Goal: Entertainment & Leisure: Consume media (video, audio)

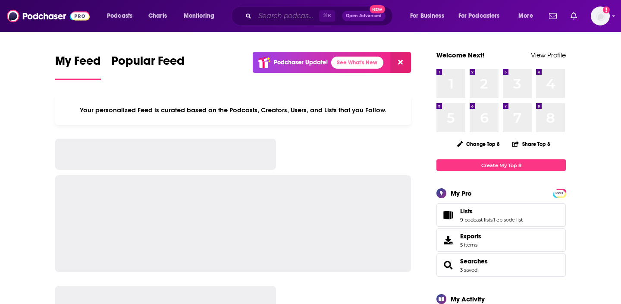
click at [264, 20] on input "Search podcasts, credits, & more..." at bounding box center [287, 16] width 64 height 14
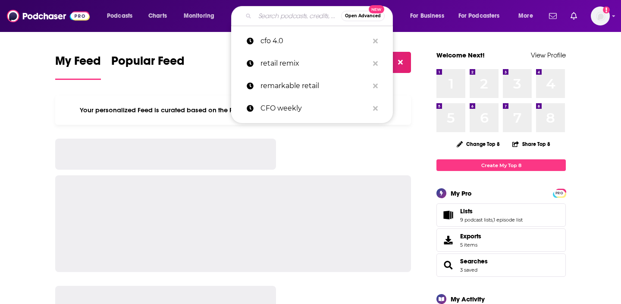
paste input "School Facilities & Operations"
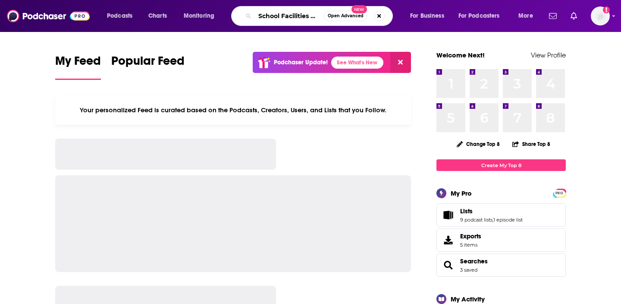
scroll to position [0, 33]
type input "School Facilities & Operations"
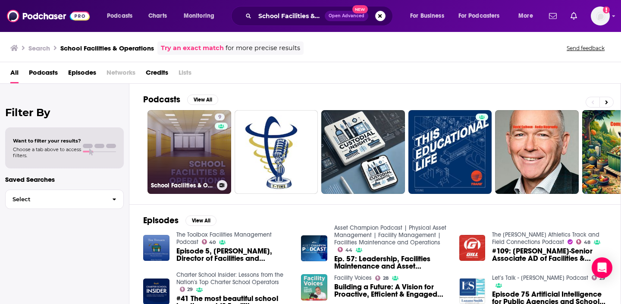
click at [208, 154] on link "9 School Facilities & Operations" at bounding box center [190, 152] width 84 height 84
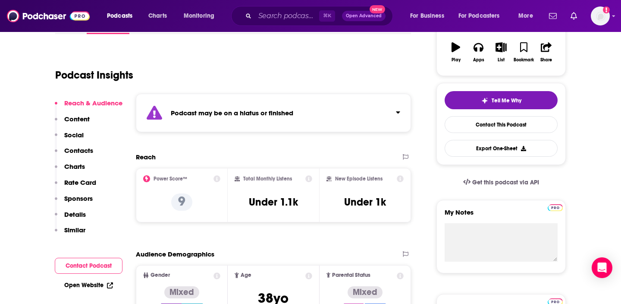
scroll to position [153, 0]
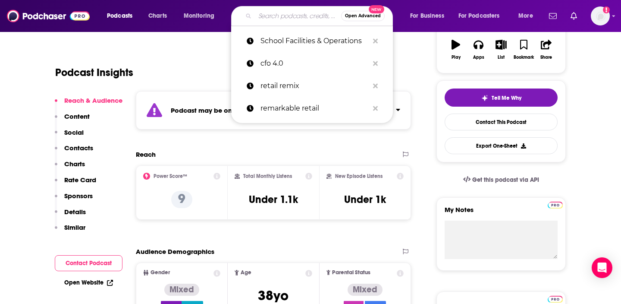
click at [298, 18] on input "Search podcasts, credits, & more..." at bounding box center [298, 16] width 86 height 14
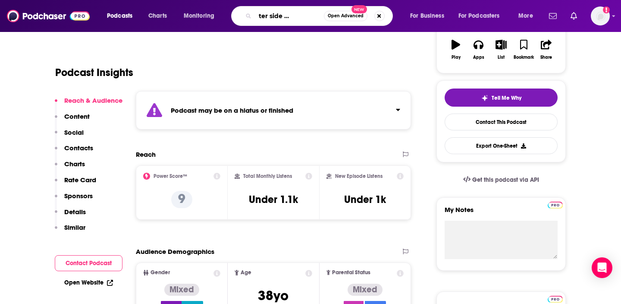
type input "the brighter side of education"
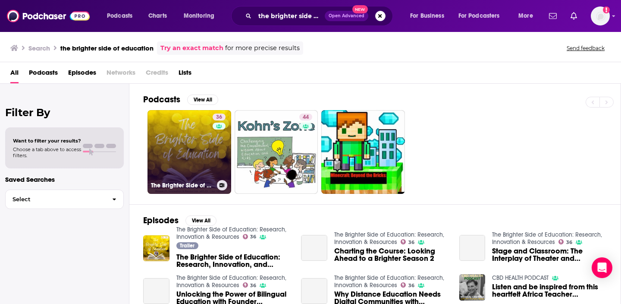
click at [182, 156] on link "36 The Brighter Side of Education: Research, Innovation & Resources" at bounding box center [190, 152] width 84 height 84
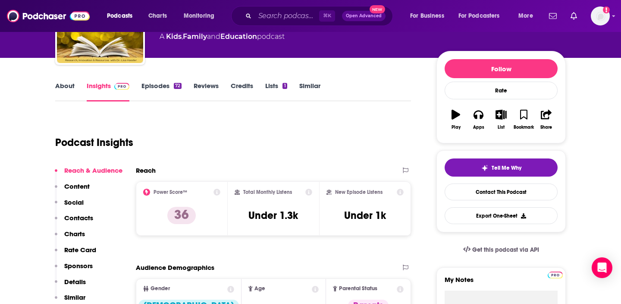
scroll to position [84, 0]
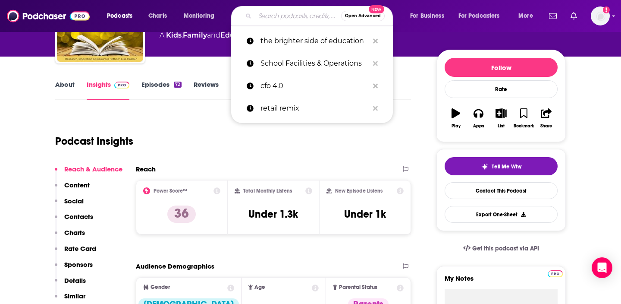
click at [280, 18] on input "Search podcasts, credits, & more..." at bounding box center [298, 16] width 86 height 14
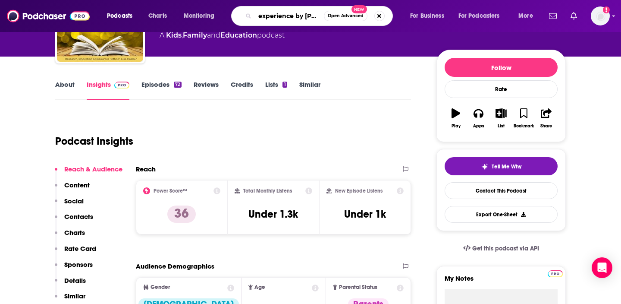
type input "experience by design"
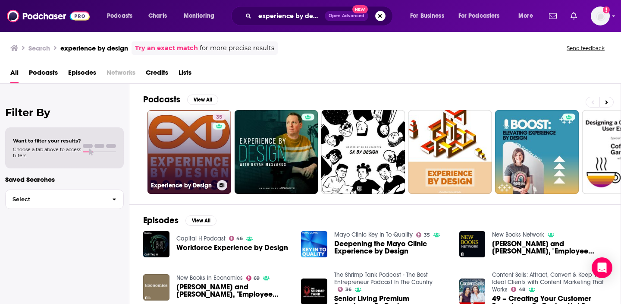
click at [190, 142] on link "35 Experience by Design" at bounding box center [190, 152] width 84 height 84
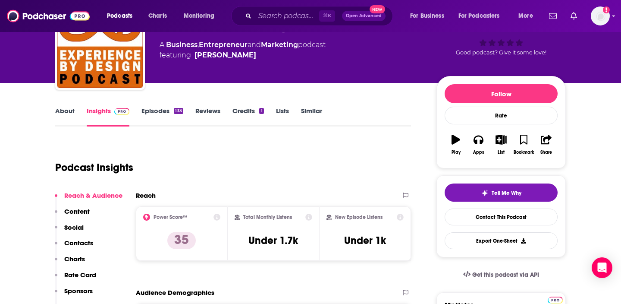
scroll to position [126, 0]
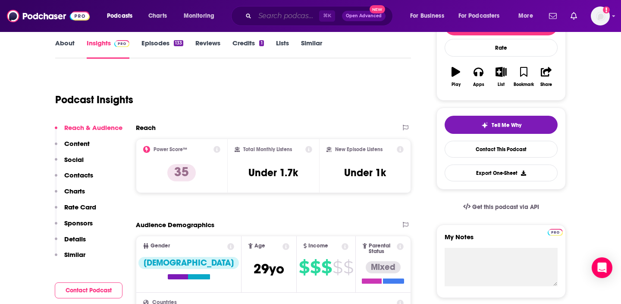
click at [281, 18] on input "Search podcasts, credits, & more..." at bounding box center [287, 16] width 64 height 14
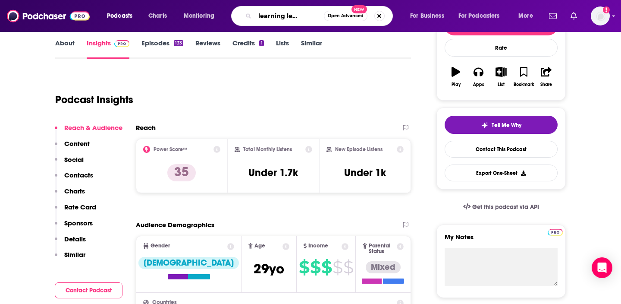
type input "teach learning leading k-12"
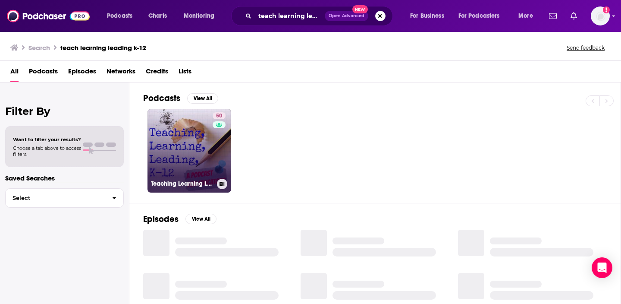
click at [194, 141] on link "50 Teaching Learning Leading K-12" at bounding box center [190, 151] width 84 height 84
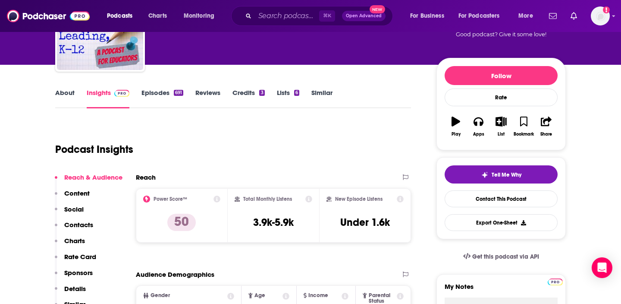
scroll to position [164, 0]
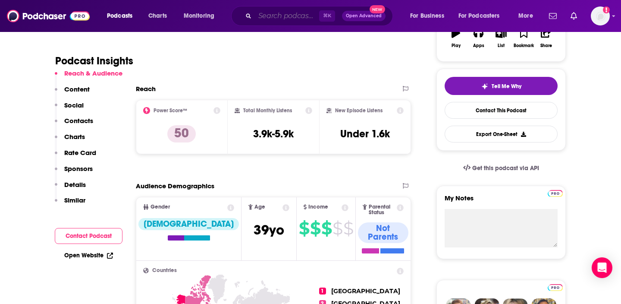
click at [281, 14] on input "Search podcasts, credits, & more..." at bounding box center [287, 16] width 64 height 14
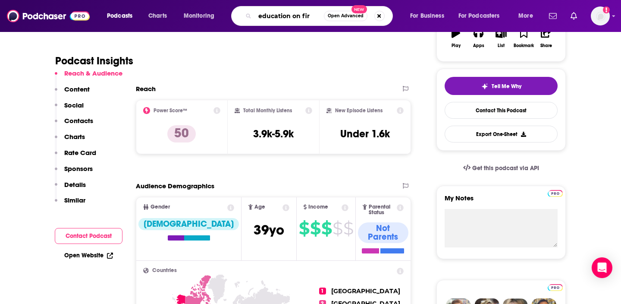
type input "education on fire"
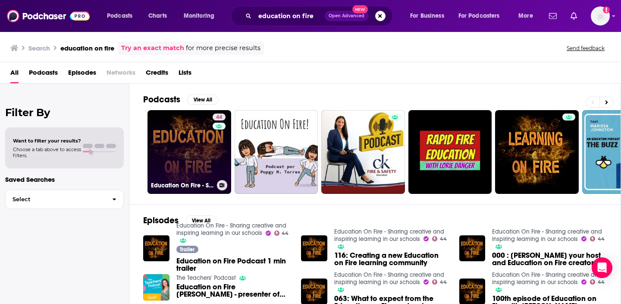
click at [197, 148] on link "44 Education On Fire - Sharing creative and inspiring learning in our schools" at bounding box center [190, 152] width 84 height 84
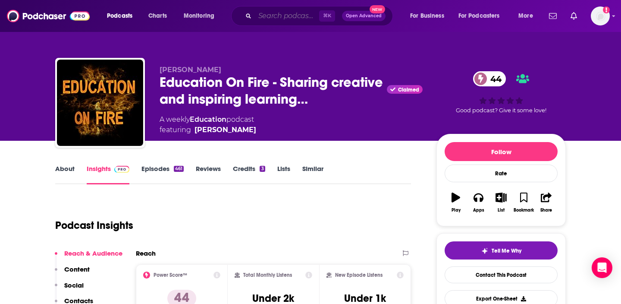
click at [269, 17] on input "Search podcasts, credits, & more..." at bounding box center [287, 16] width 64 height 14
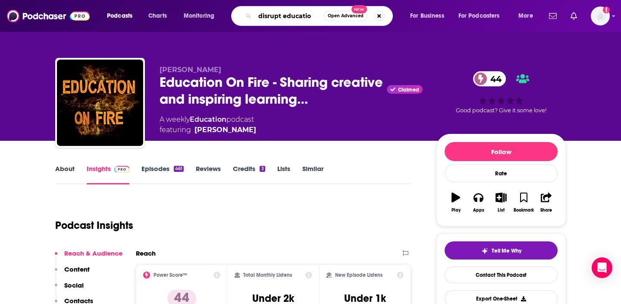
type input "disrupt education"
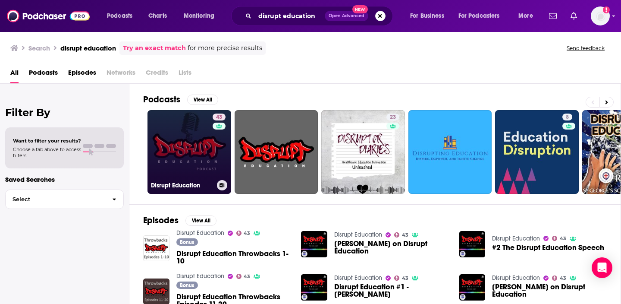
click at [178, 148] on link "43 Disrupt Education" at bounding box center [190, 152] width 84 height 84
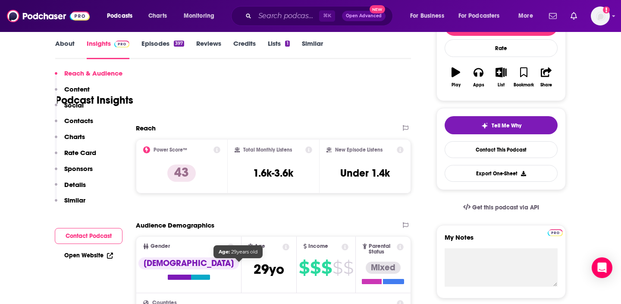
scroll to position [170, 0]
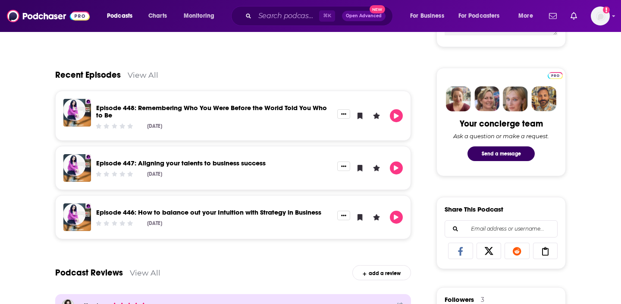
scroll to position [378, 0]
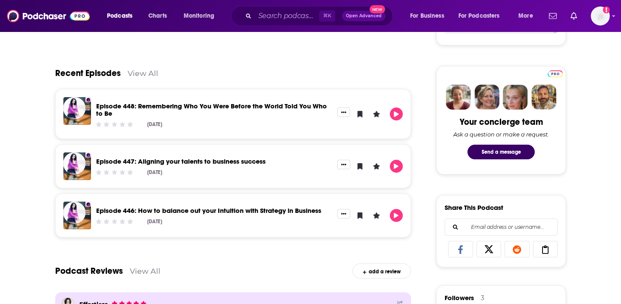
click at [141, 74] on link "View All" at bounding box center [143, 73] width 31 height 9
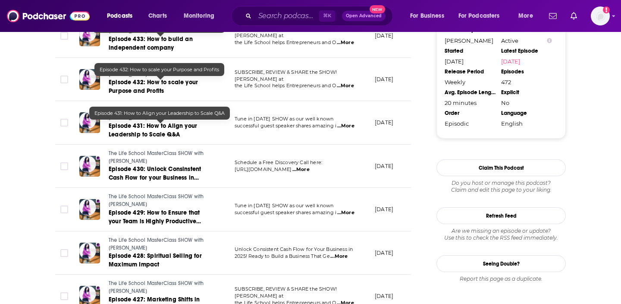
scroll to position [1093, 0]
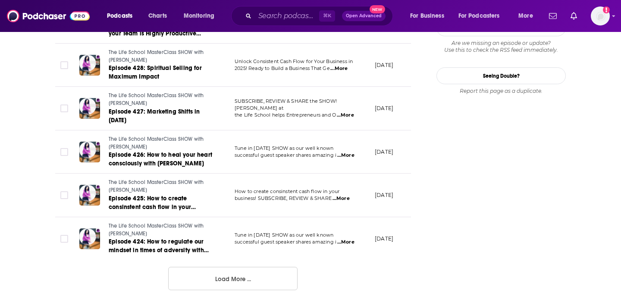
click at [202, 283] on button "Load More ..." at bounding box center [232, 278] width 129 height 23
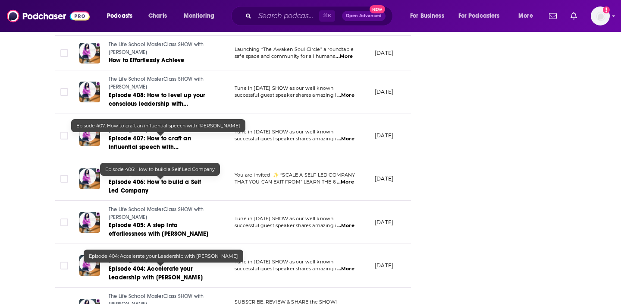
scroll to position [2169, 0]
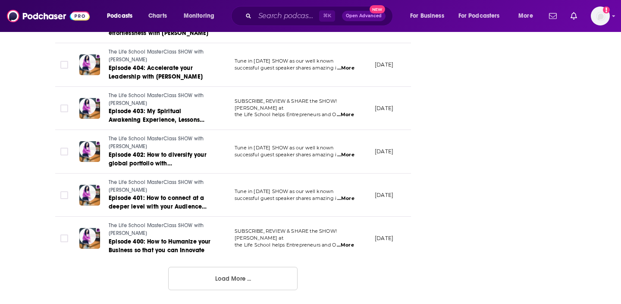
click at [250, 275] on button "Load More ..." at bounding box center [232, 278] width 129 height 23
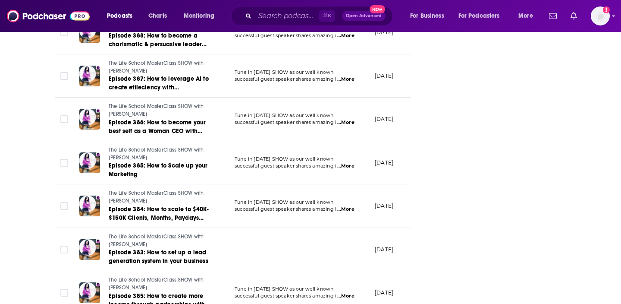
scroll to position [3252, 0]
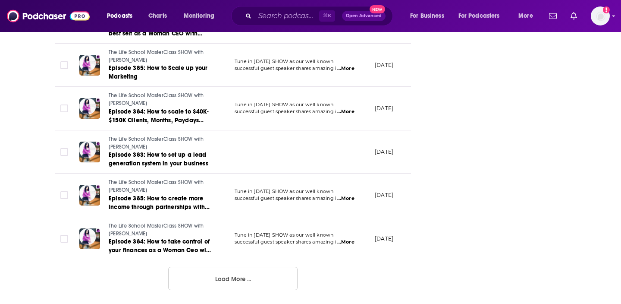
click at [213, 277] on button "Load More ..." at bounding box center [232, 278] width 129 height 23
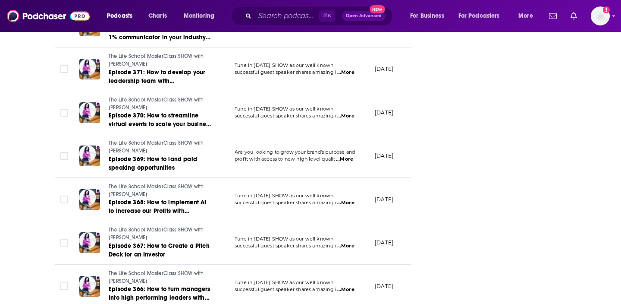
scroll to position [4336, 0]
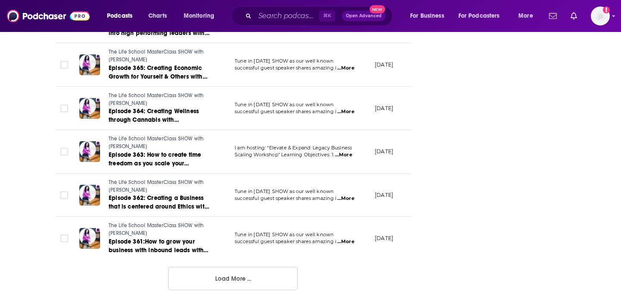
click at [212, 283] on button "Load More ..." at bounding box center [232, 278] width 129 height 23
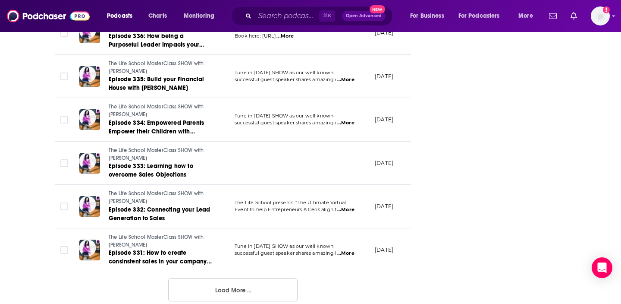
scroll to position [5418, 0]
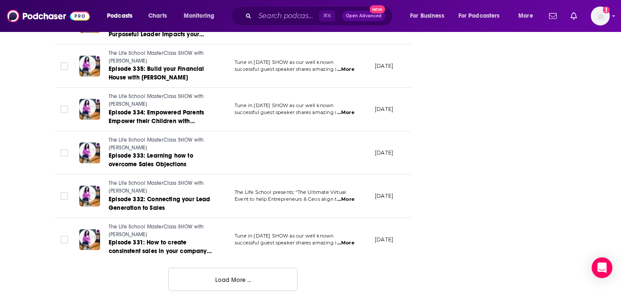
click at [212, 283] on button "Load More ..." at bounding box center [232, 278] width 129 height 23
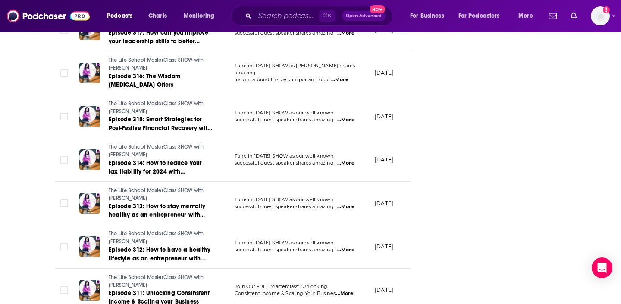
scroll to position [6412, 0]
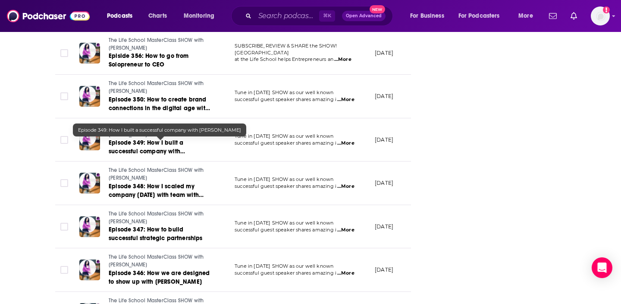
click at [146, 150] on span "Episode 349: How I built a successful company with Mary Ruppenthal" at bounding box center [147, 151] width 76 height 25
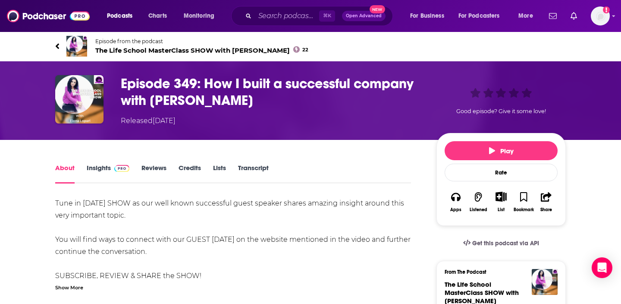
click at [213, 104] on h1 "Episode 349: How I built a successful company with Mary Ruppenthal" at bounding box center [272, 92] width 302 height 34
drag, startPoint x: 262, startPoint y: 101, endPoint x: 118, endPoint y: 78, distance: 145.4
click at [118, 78] on div "Episode 349: How I built a successful company with Mary Ruppenthal Released Fri…" at bounding box center [310, 100] width 511 height 51
copy h1 "Episode 349: How I built a successful company with Mary Ruppenthal"
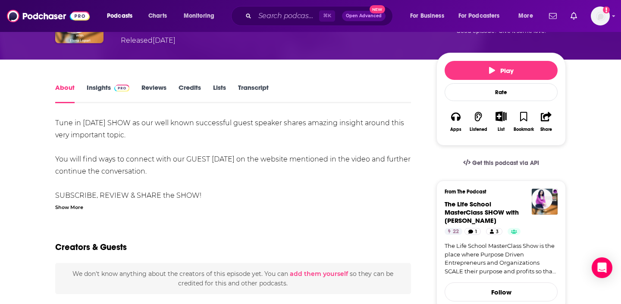
scroll to position [87, 0]
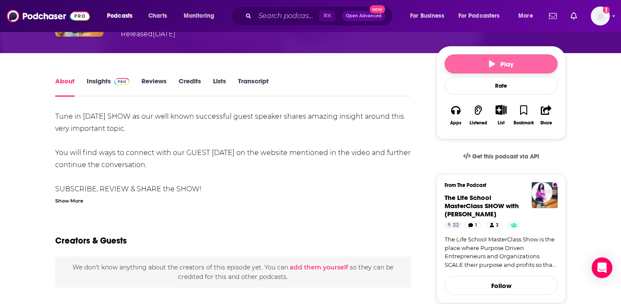
click at [522, 58] on button "Play" at bounding box center [501, 63] width 113 height 19
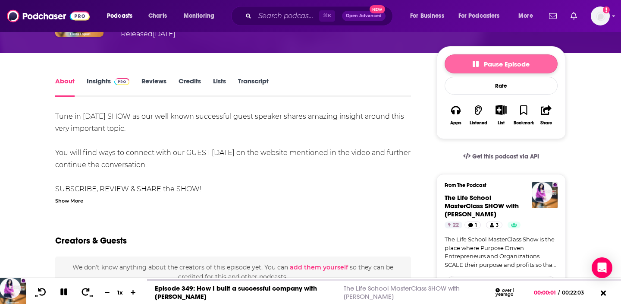
click at [491, 62] on span "Pause Episode" at bounding box center [501, 64] width 57 height 8
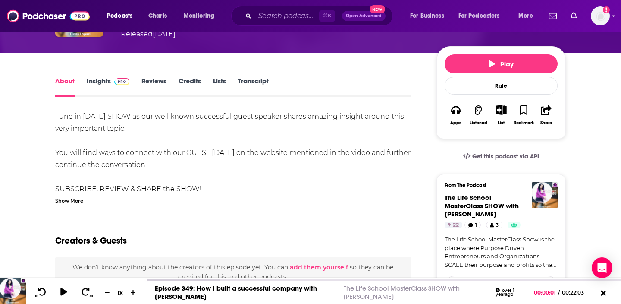
scroll to position [0, 0]
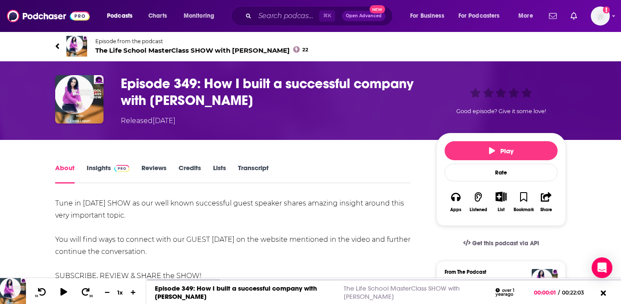
click at [98, 170] on link "Insights" at bounding box center [108, 173] width 43 height 20
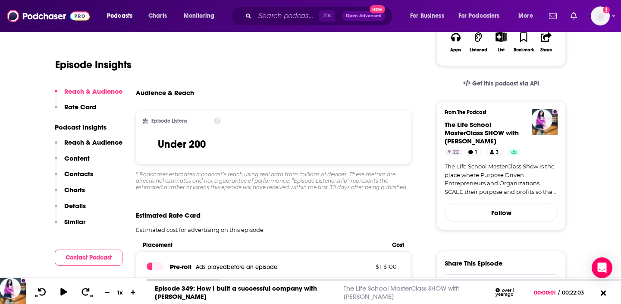
scroll to position [161, 0]
